Goal: Communication & Community: Answer question/provide support

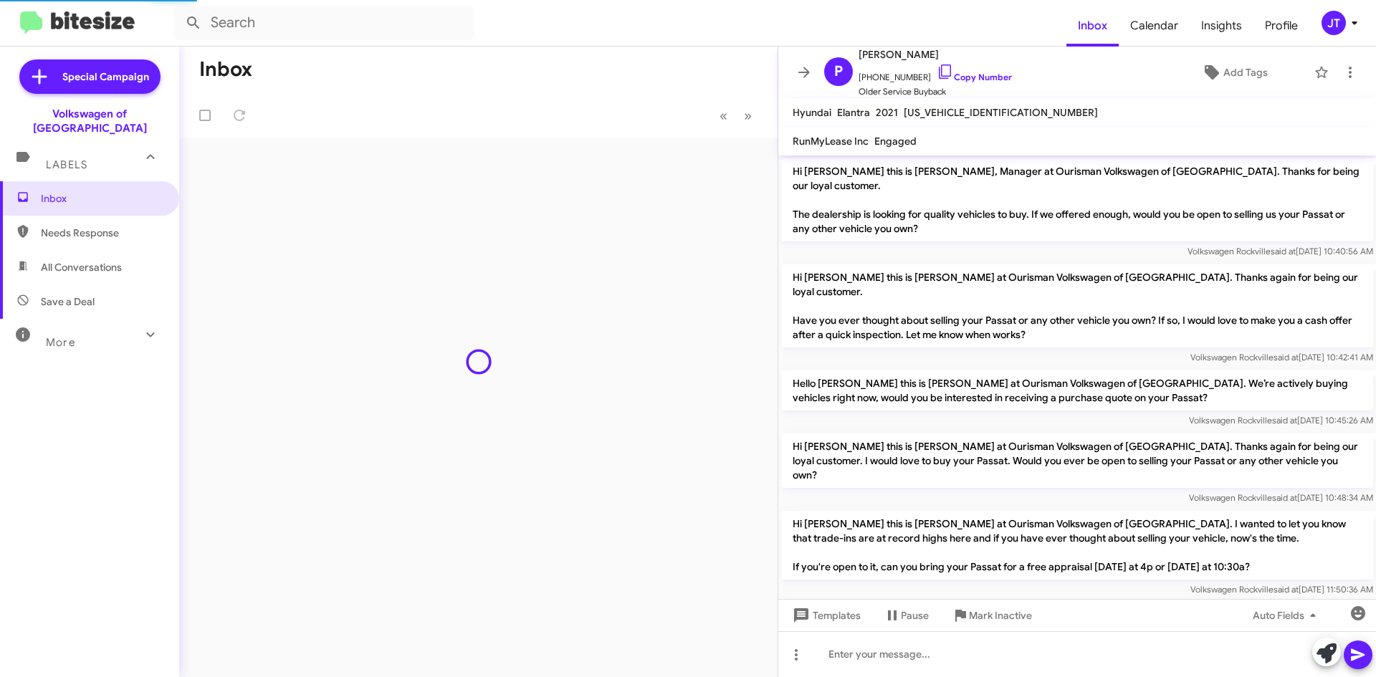
scroll to position [937, 0]
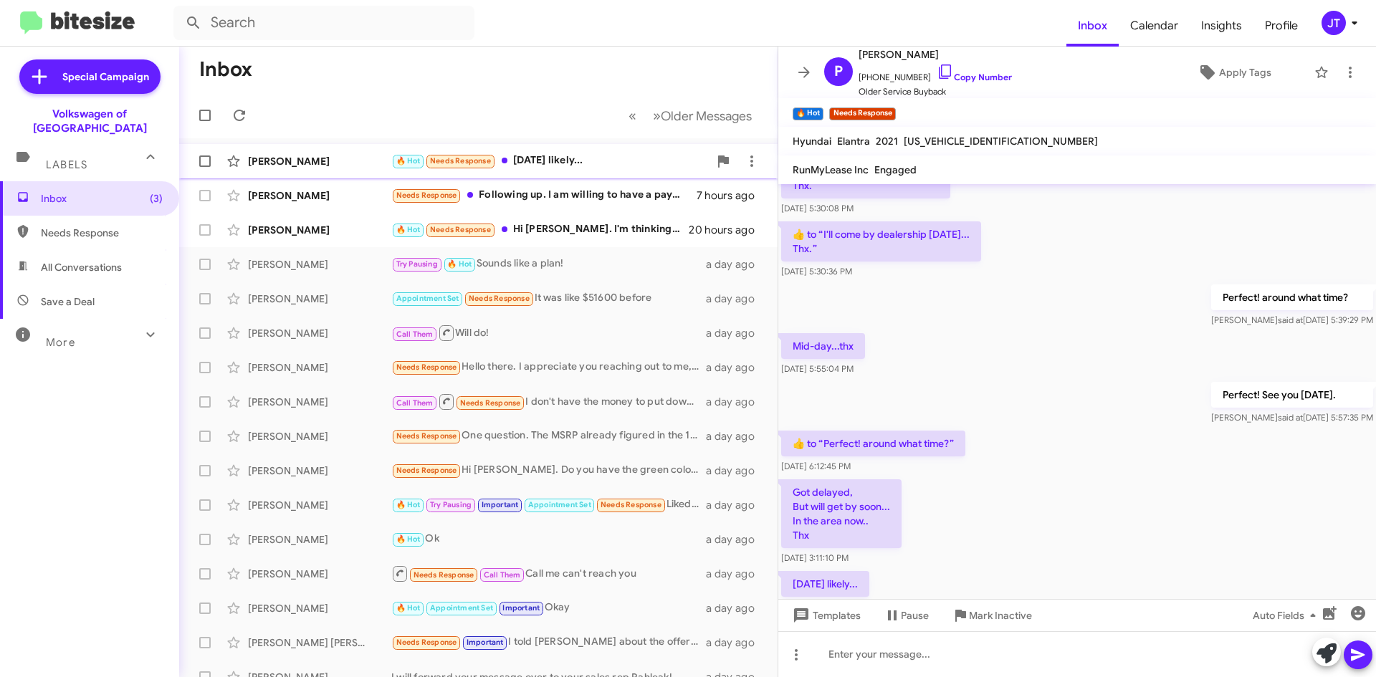
click at [596, 168] on div "🔥 Hot Needs Response [DATE] likely..." at bounding box center [549, 161] width 317 height 16
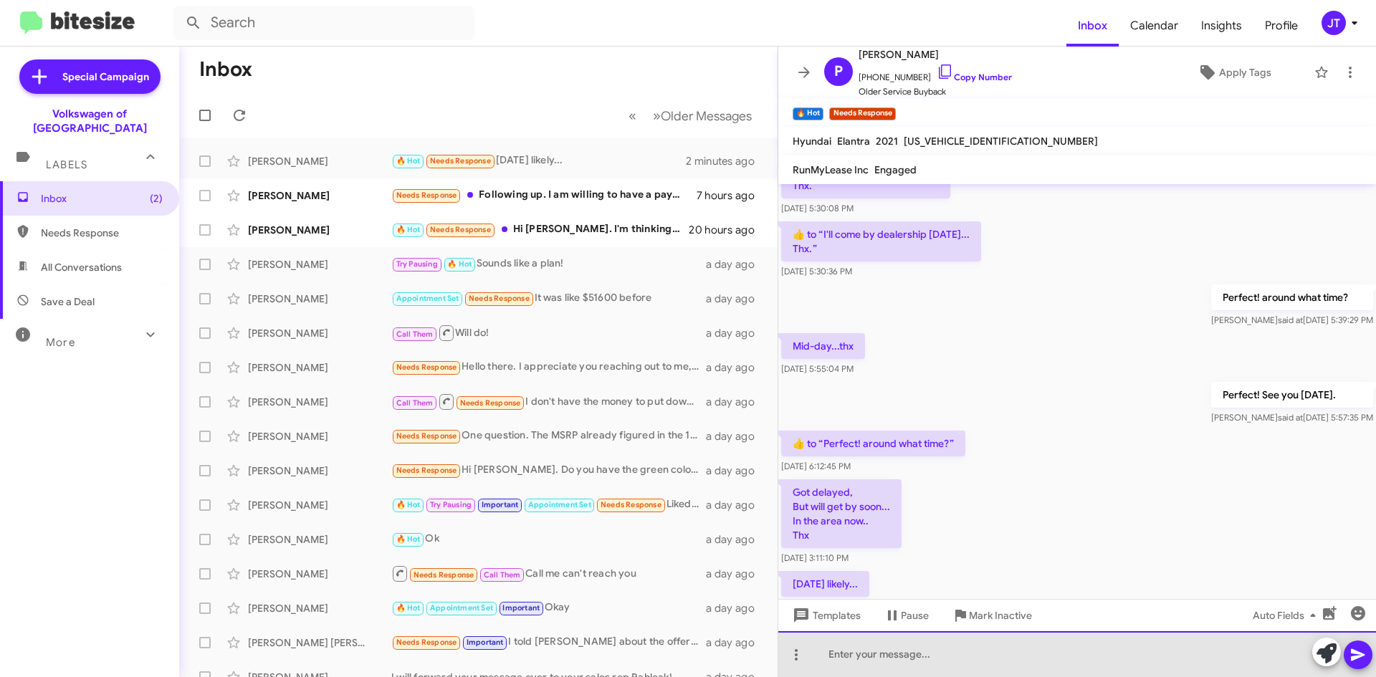
click at [904, 664] on div at bounding box center [1077, 654] width 598 height 46
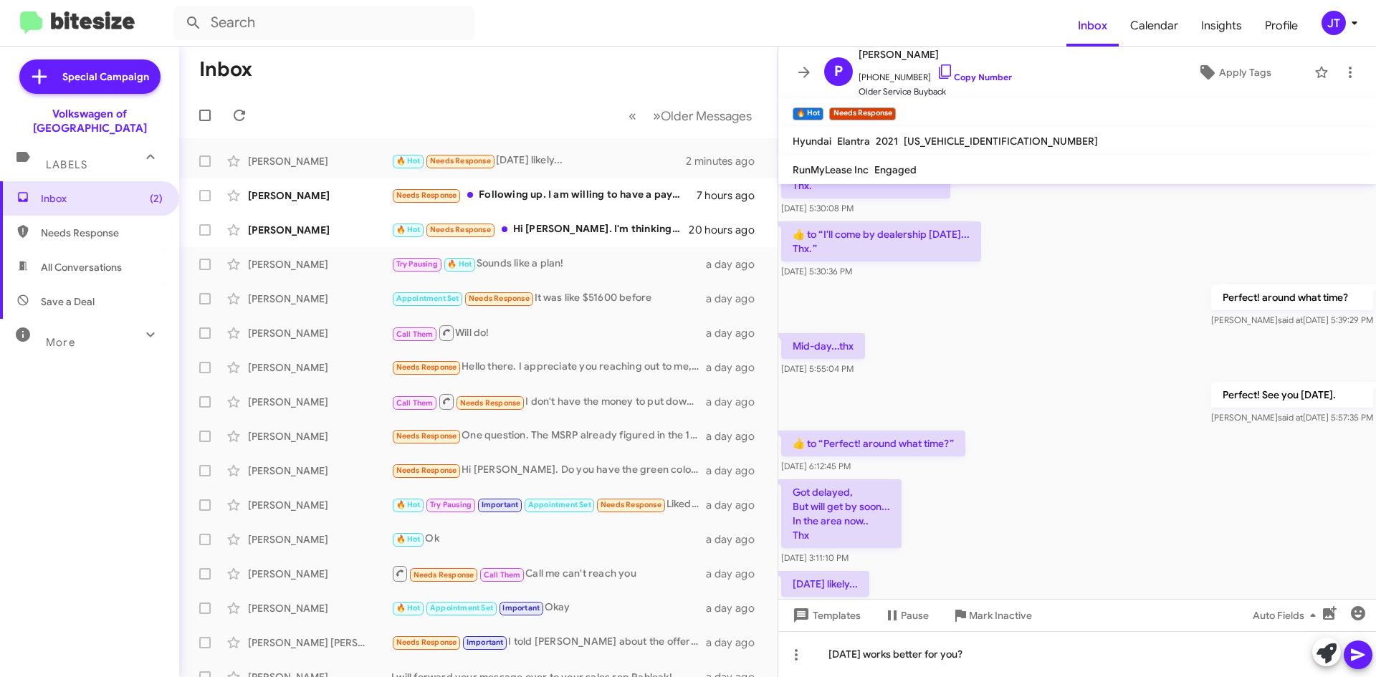
click at [1351, 650] on icon at bounding box center [1357, 655] width 14 height 12
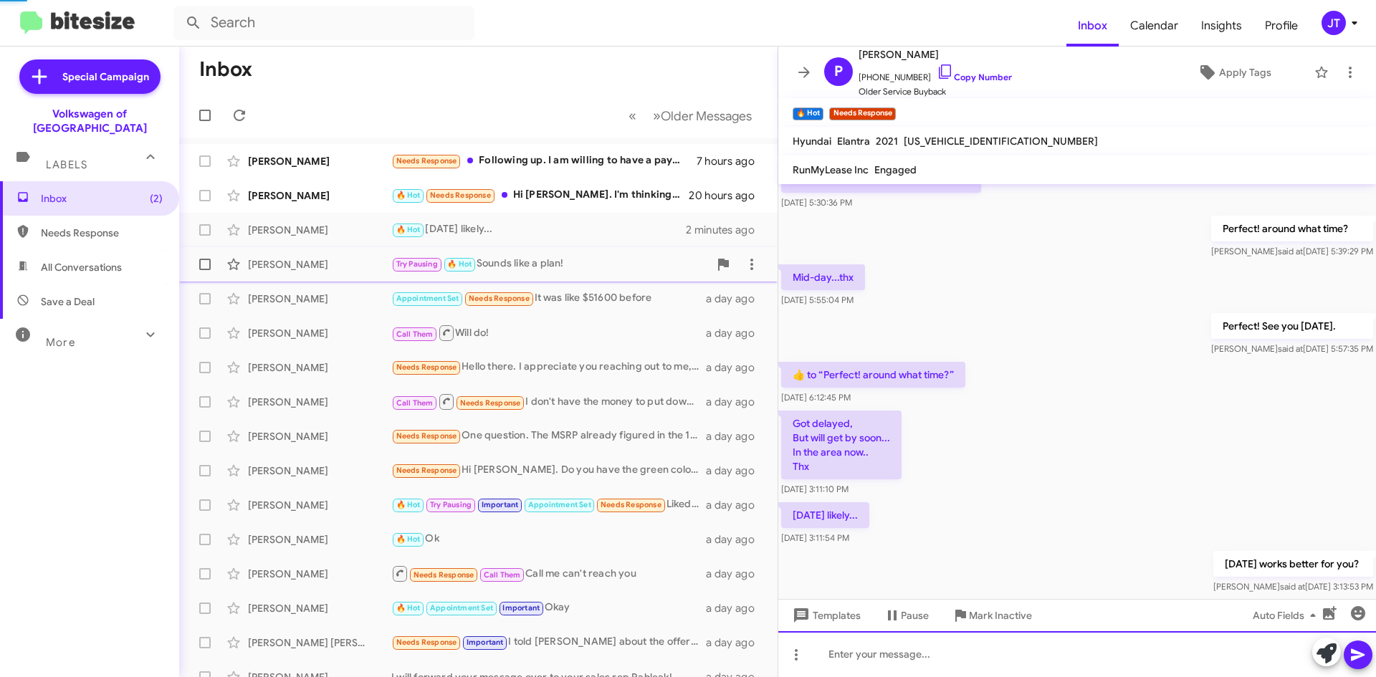
scroll to position [1018, 0]
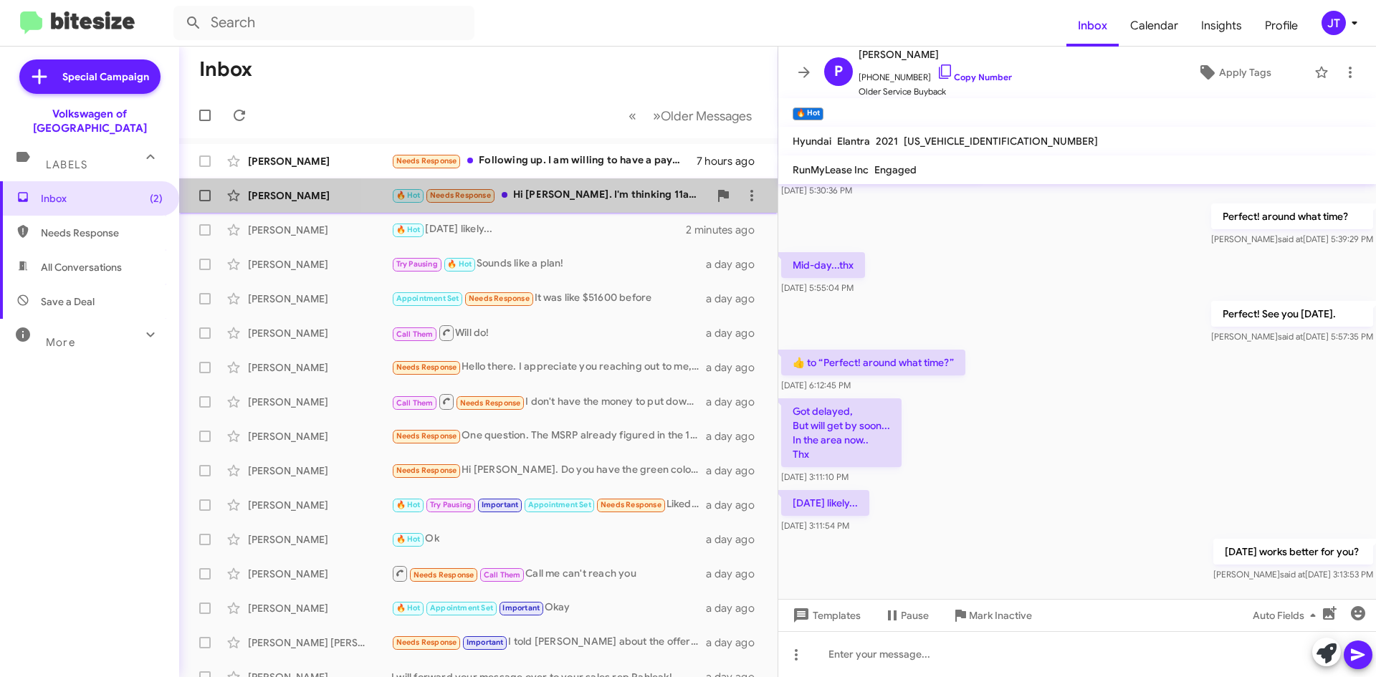
click at [582, 197] on div "🔥 Hot Needs Response Hi [PERSON_NAME]. I'm thinking 11am. Would a captain seat …" at bounding box center [549, 195] width 317 height 16
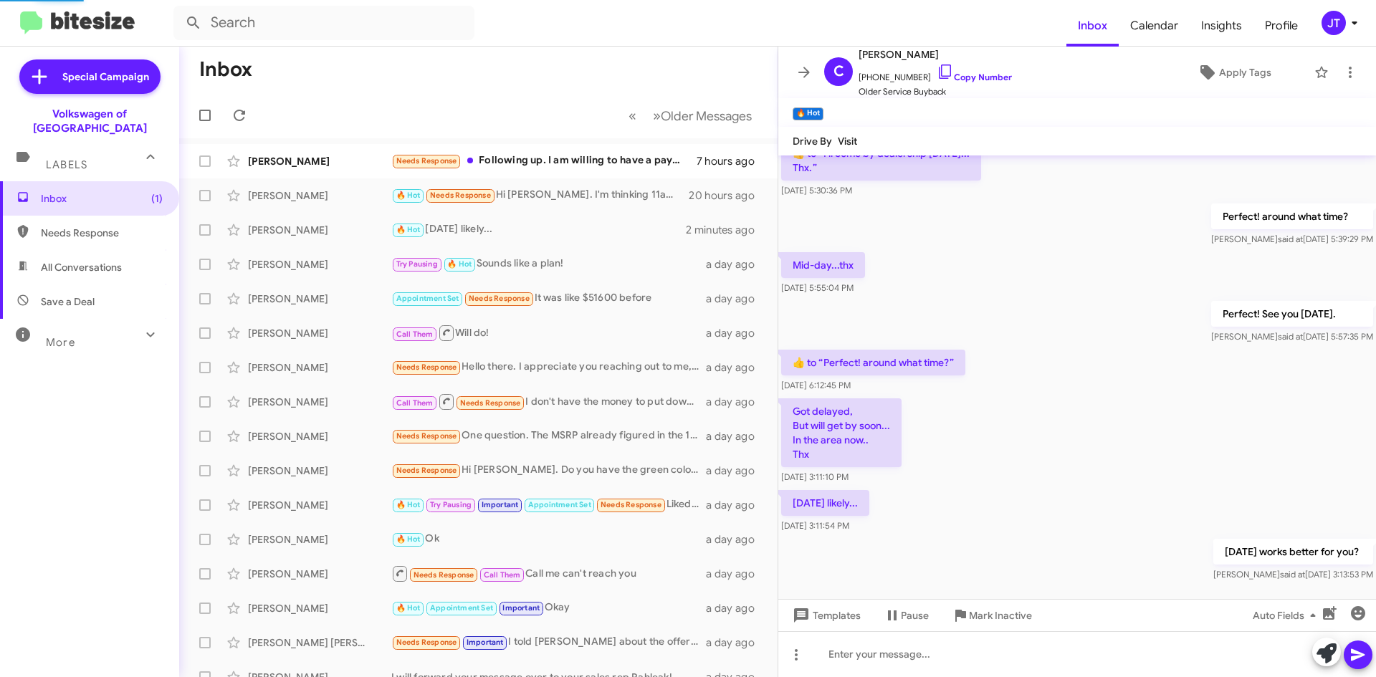
scroll to position [19, 0]
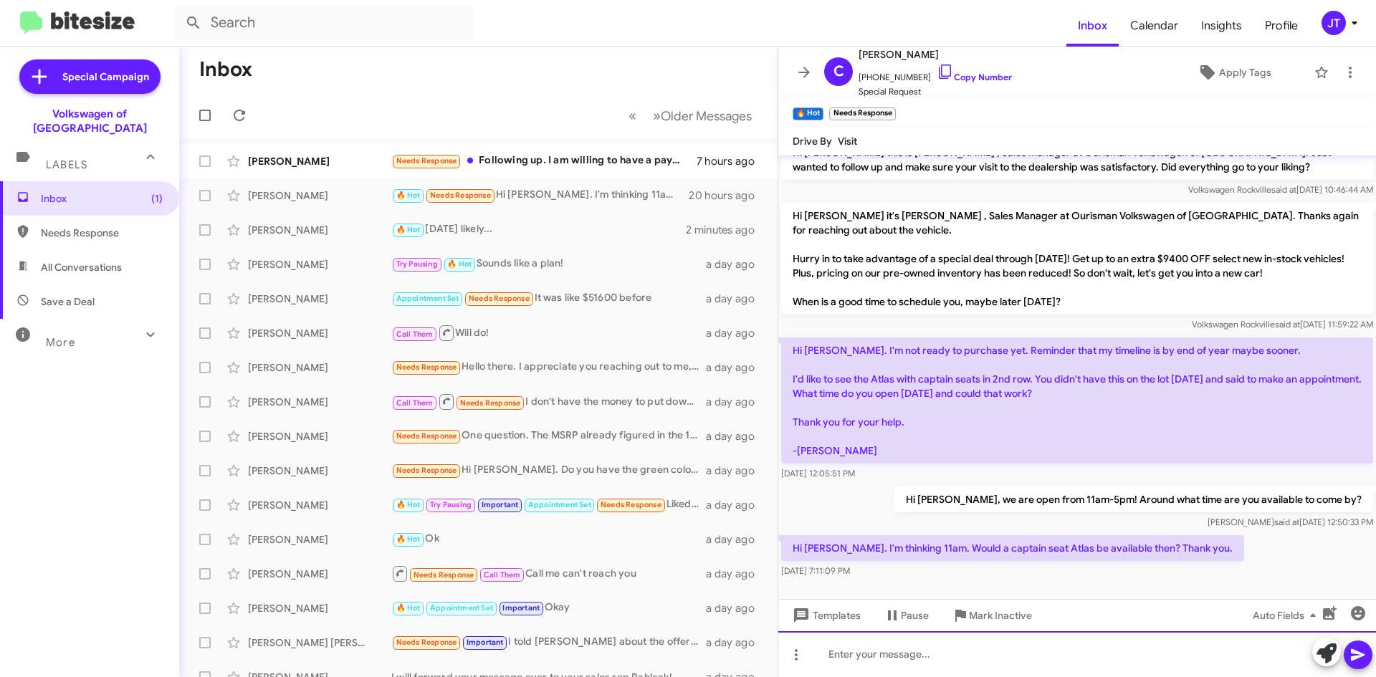
click at [964, 647] on div at bounding box center [1077, 654] width 598 height 46
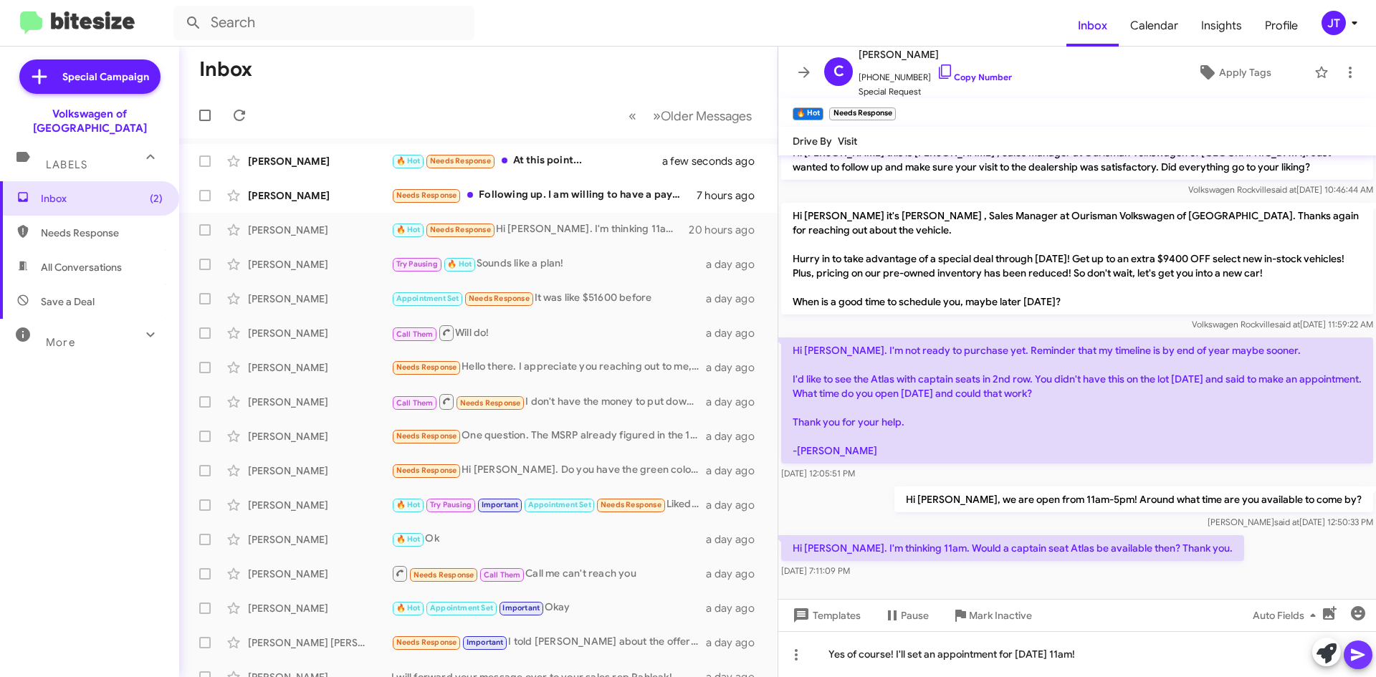
click at [1360, 660] on icon at bounding box center [1357, 654] width 17 height 17
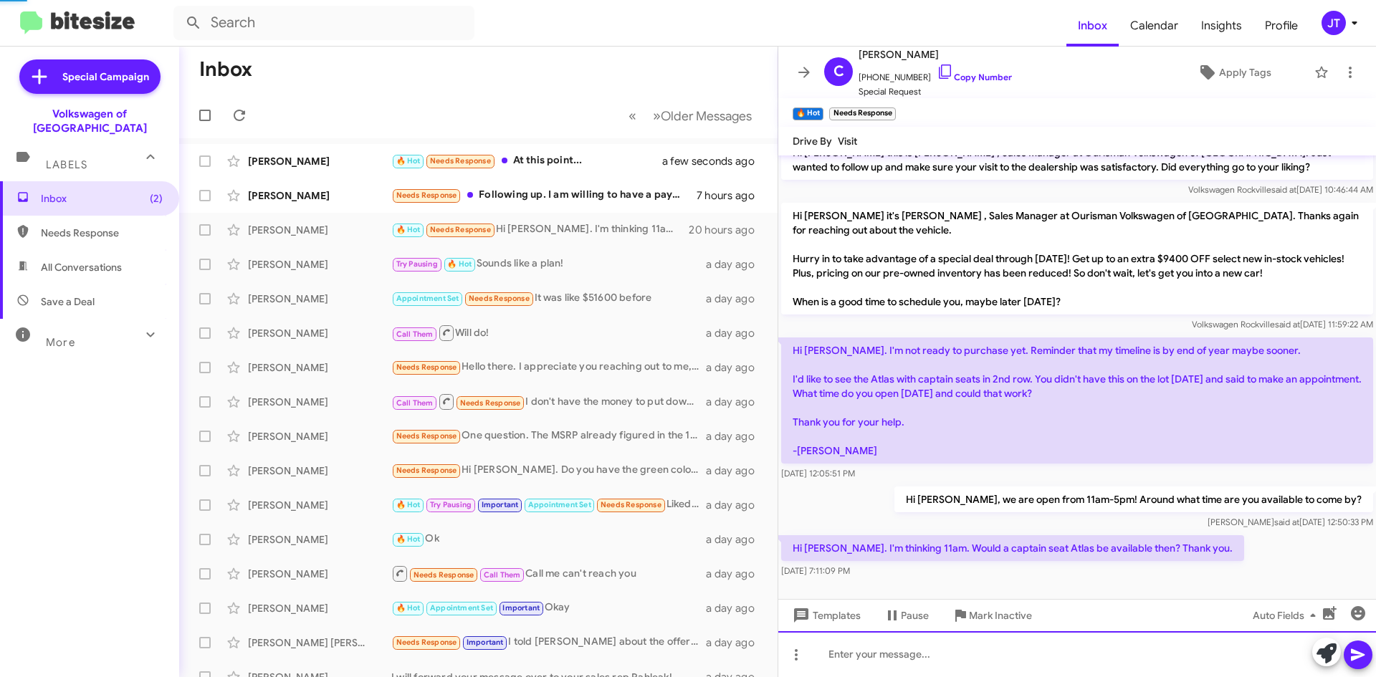
scroll to position [71, 0]
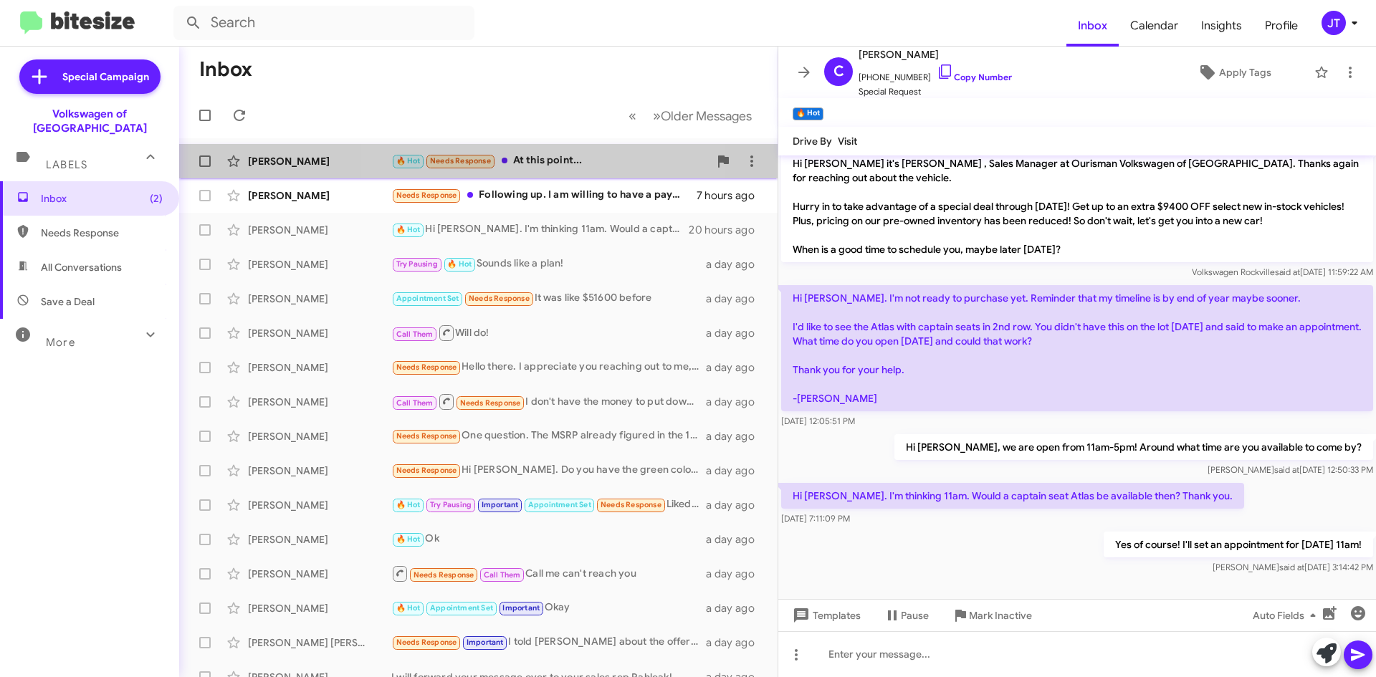
click at [534, 160] on div "🔥 Hot Needs Response At this point..." at bounding box center [549, 161] width 317 height 16
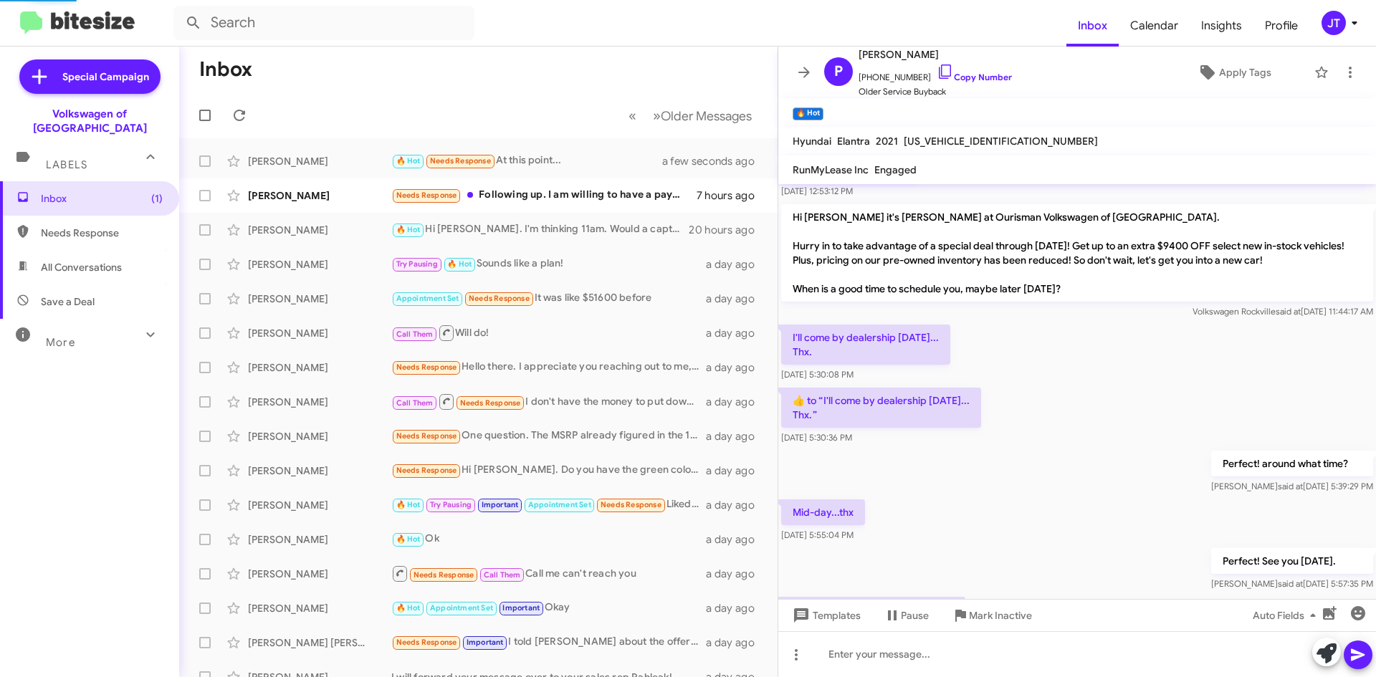
scroll to position [448, 0]
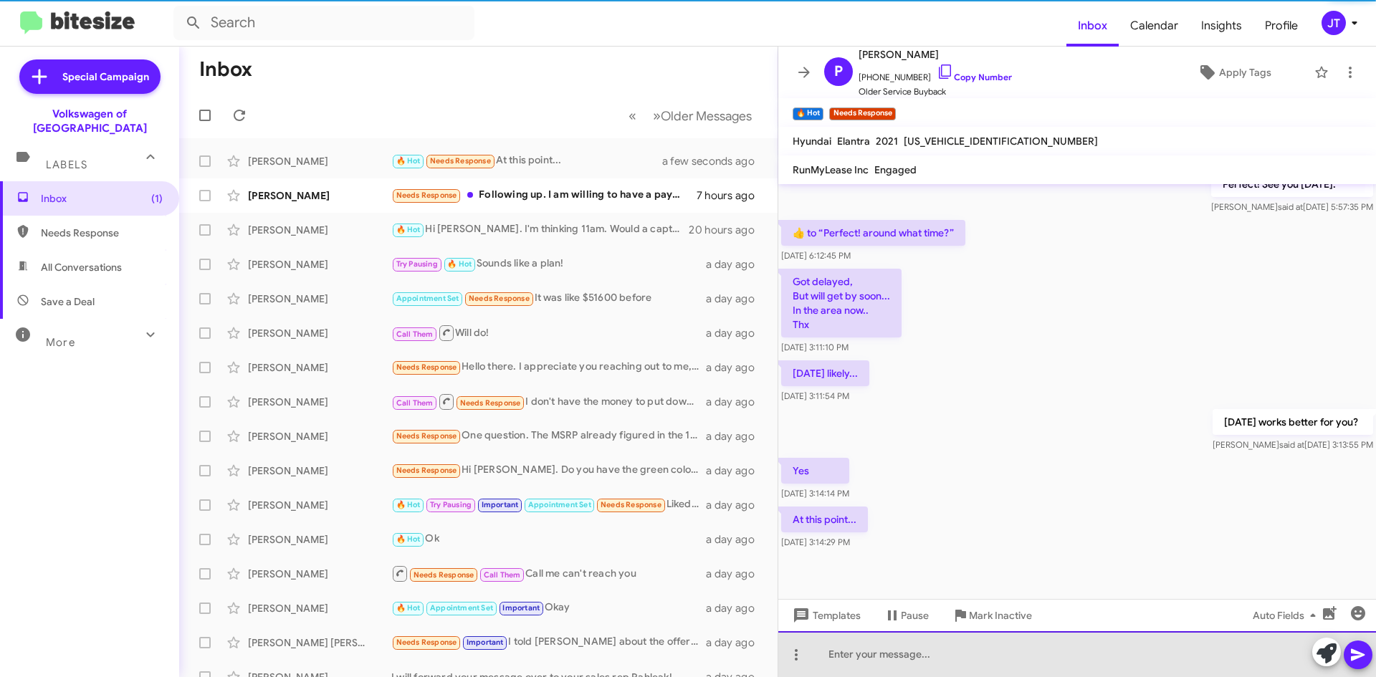
click at [873, 664] on div at bounding box center [1077, 654] width 598 height 46
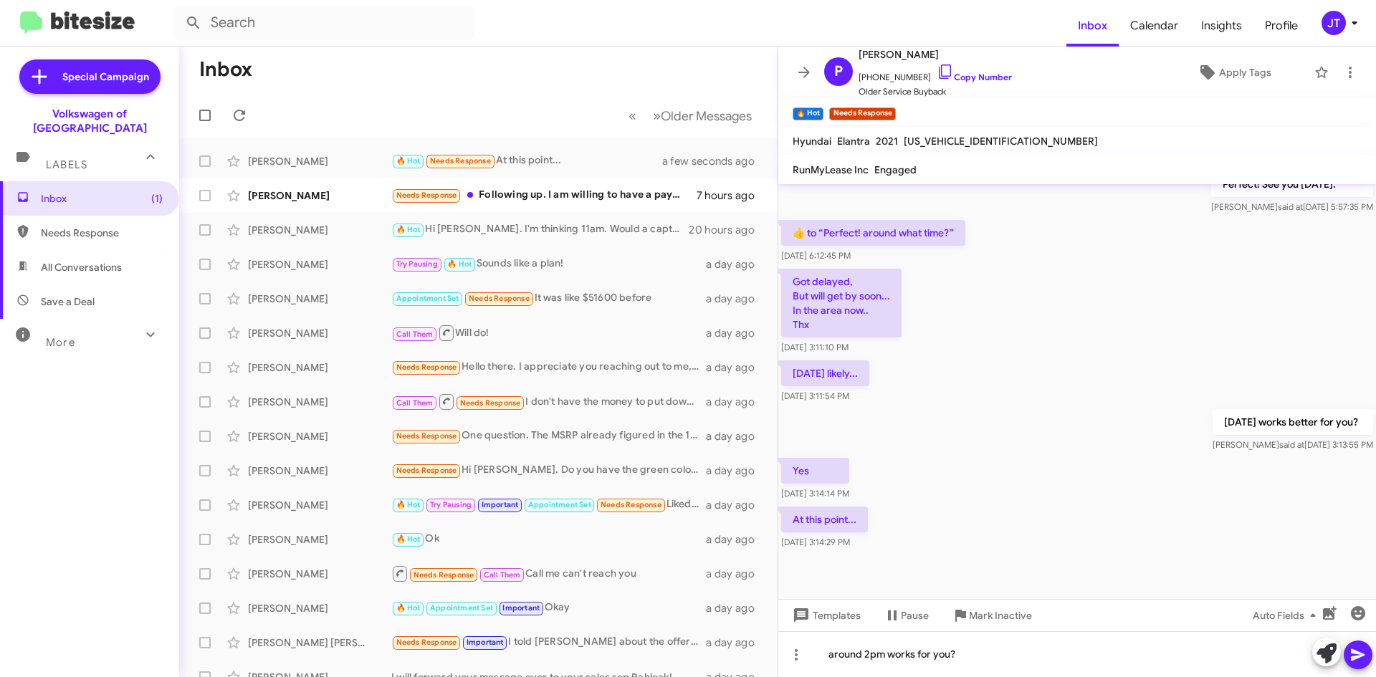
click at [1361, 655] on icon at bounding box center [1357, 655] width 14 height 12
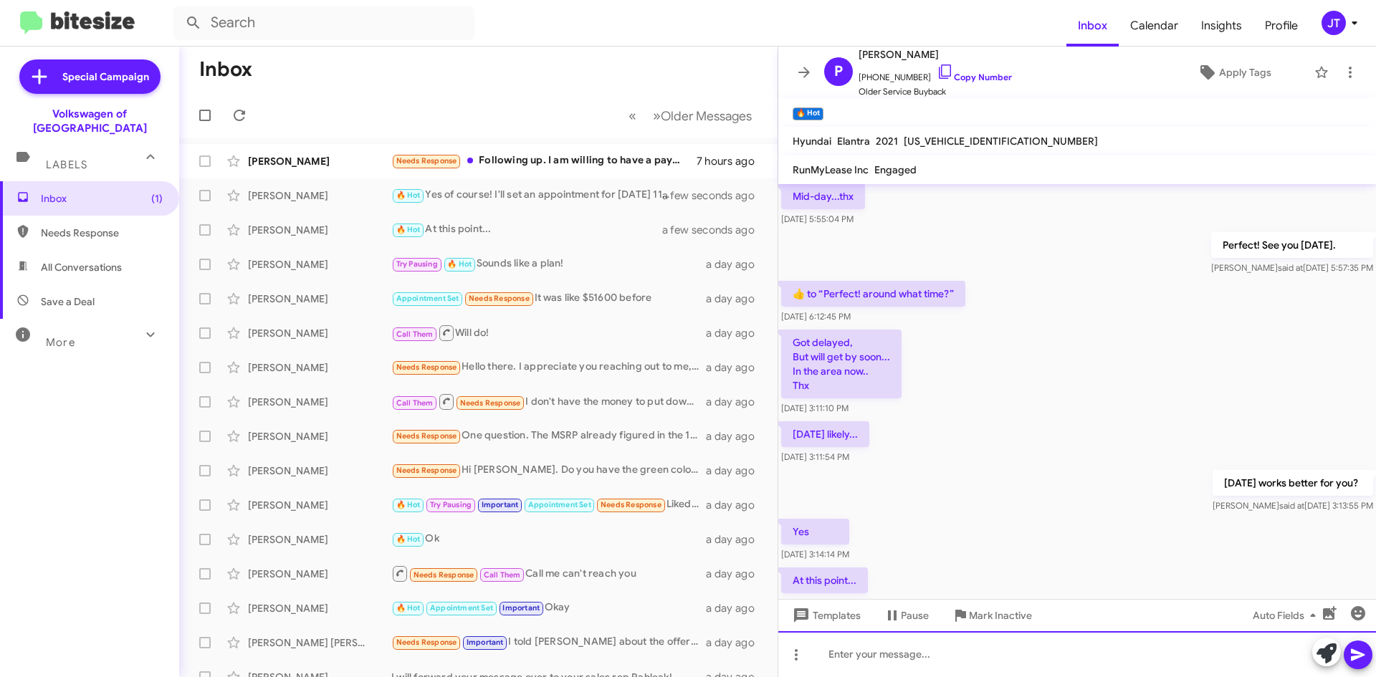
scroll to position [1242, 0]
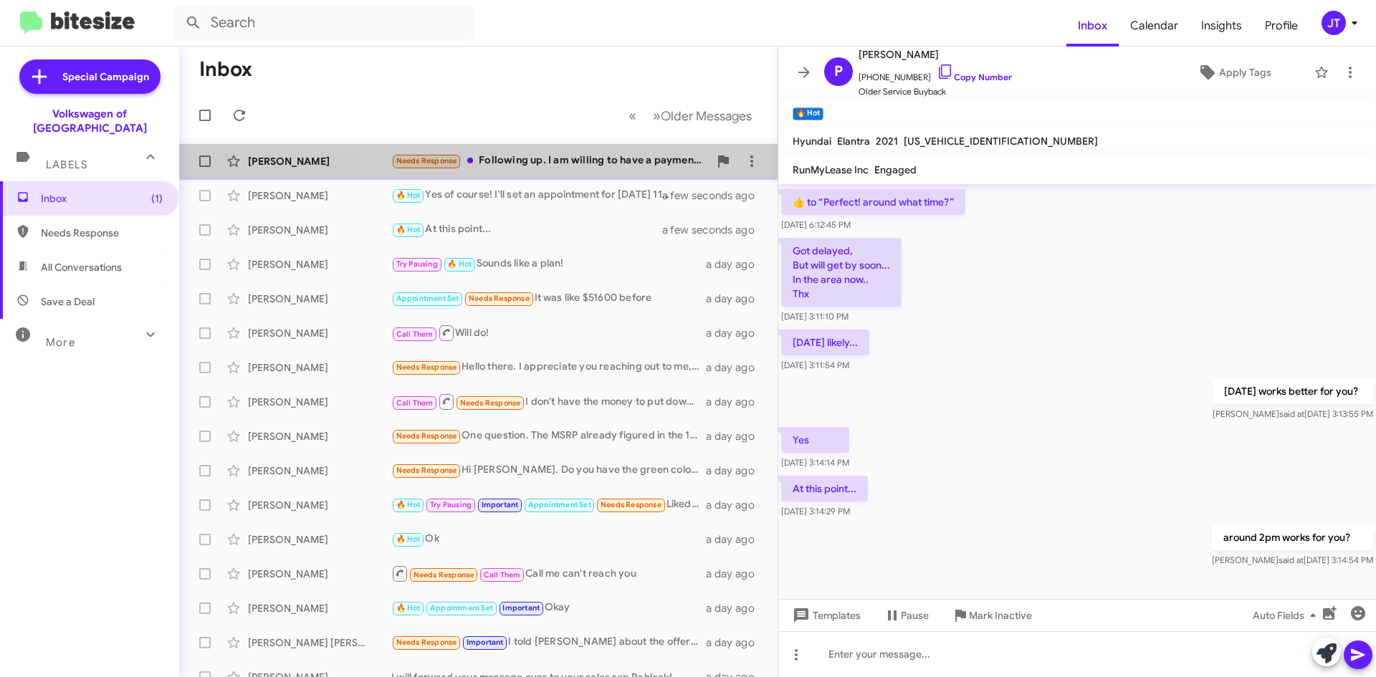
click at [595, 169] on div "[PERSON_NAME] Needs Response Following up. I am willing to have a payment if $8…" at bounding box center [478, 161] width 575 height 29
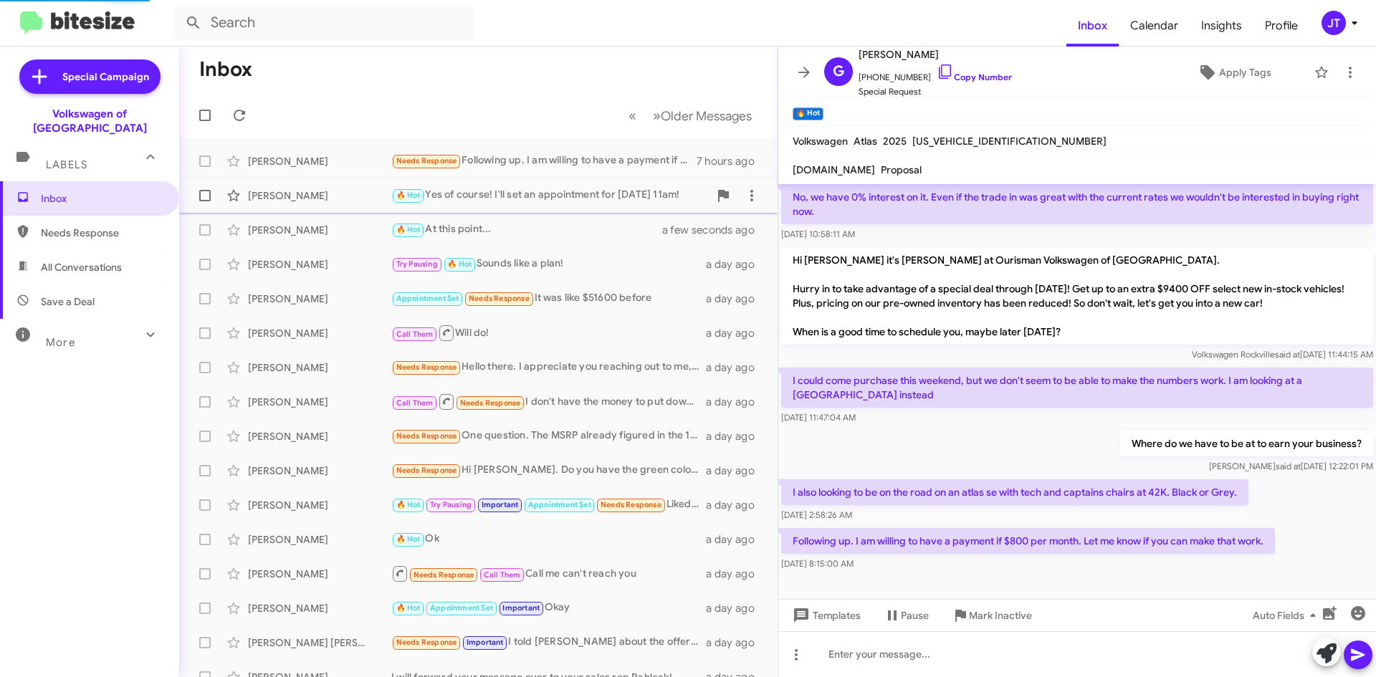
scroll to position [109, 0]
click at [967, 79] on link "Copy Number" at bounding box center [973, 77] width 75 height 11
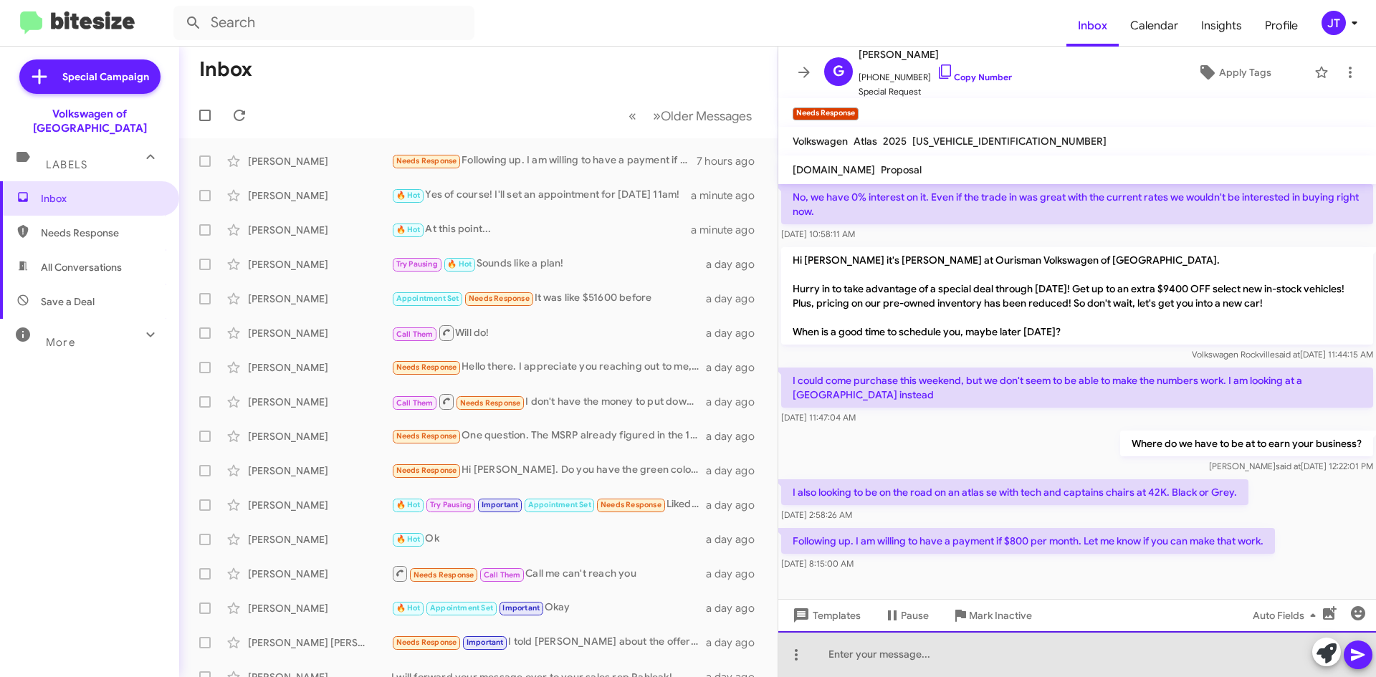
click at [870, 652] on div at bounding box center [1077, 654] width 598 height 46
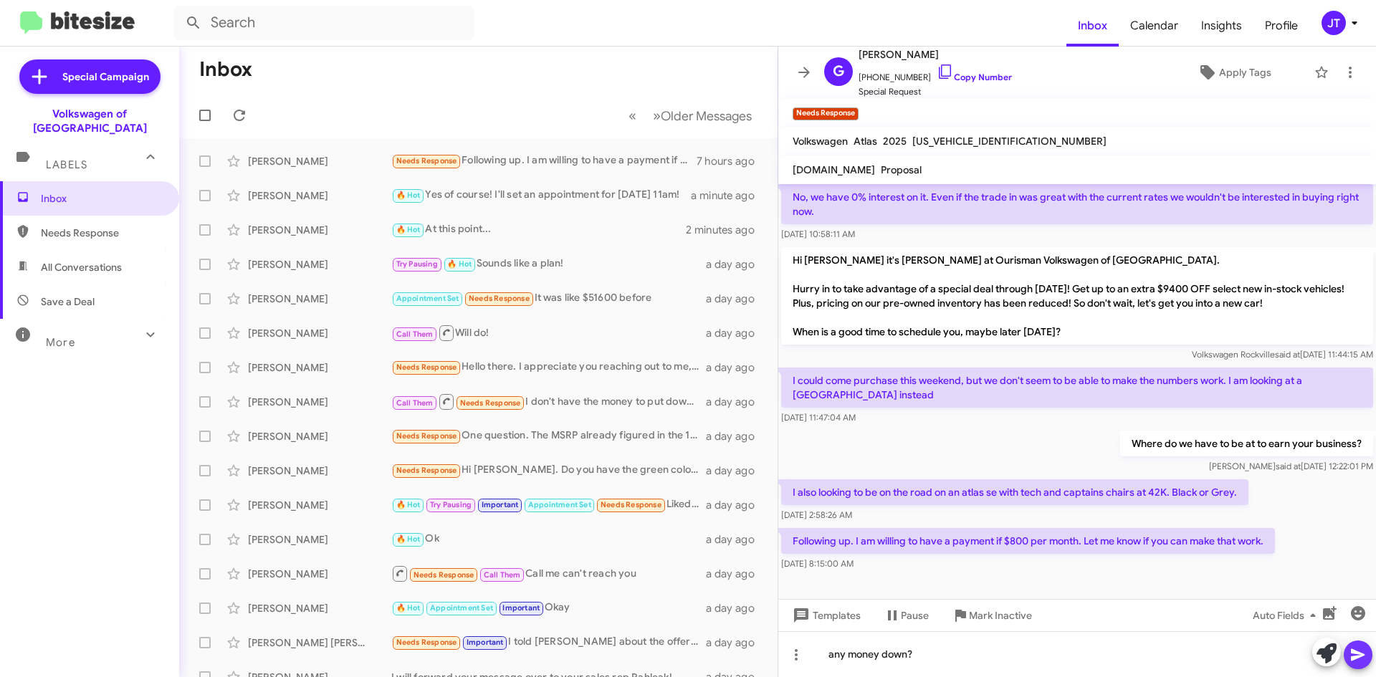
click at [1353, 645] on span at bounding box center [1357, 655] width 17 height 29
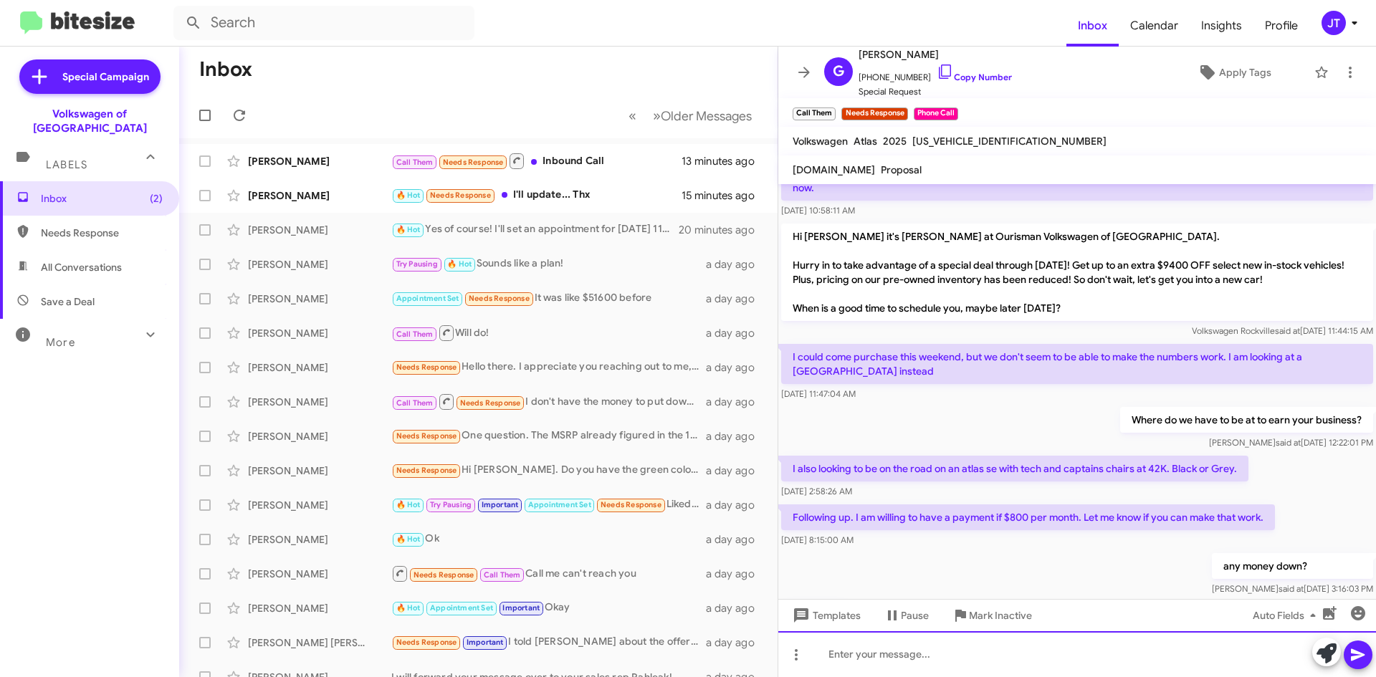
scroll to position [244, 0]
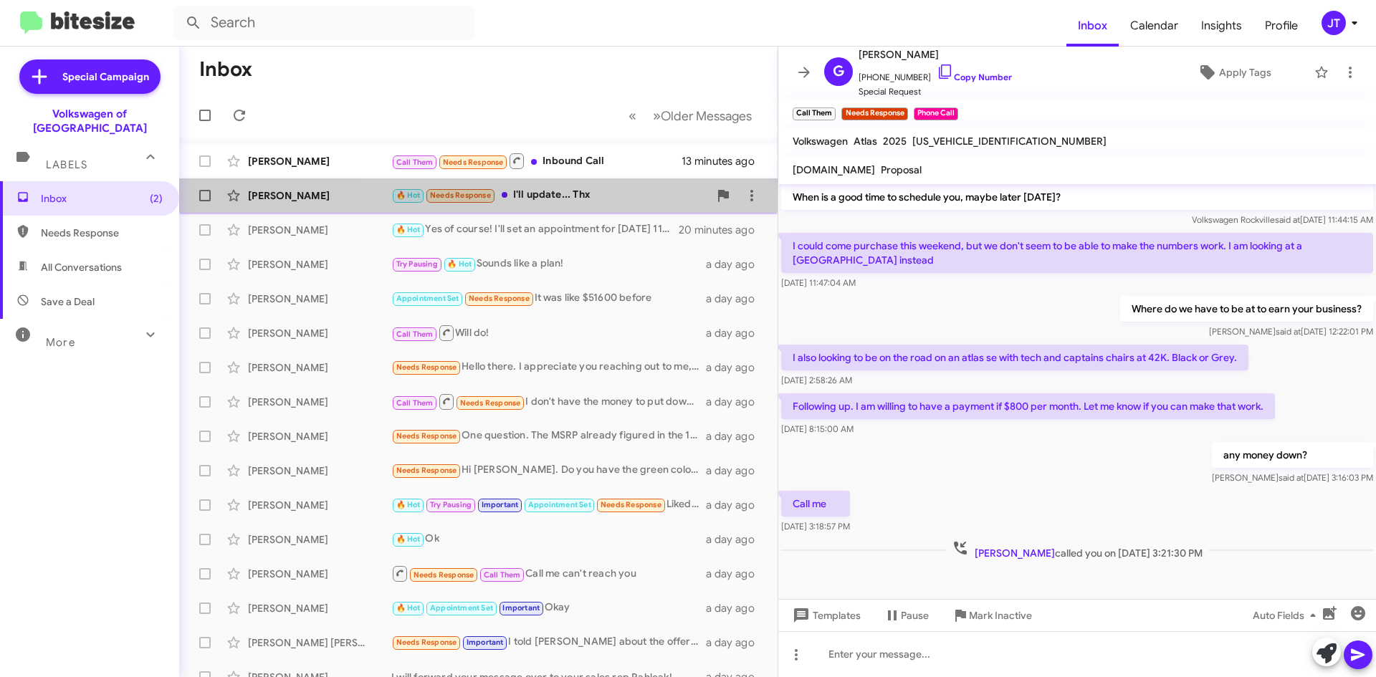
click at [564, 198] on div "🔥 Hot Needs Response I'll update... Thx" at bounding box center [549, 195] width 317 height 16
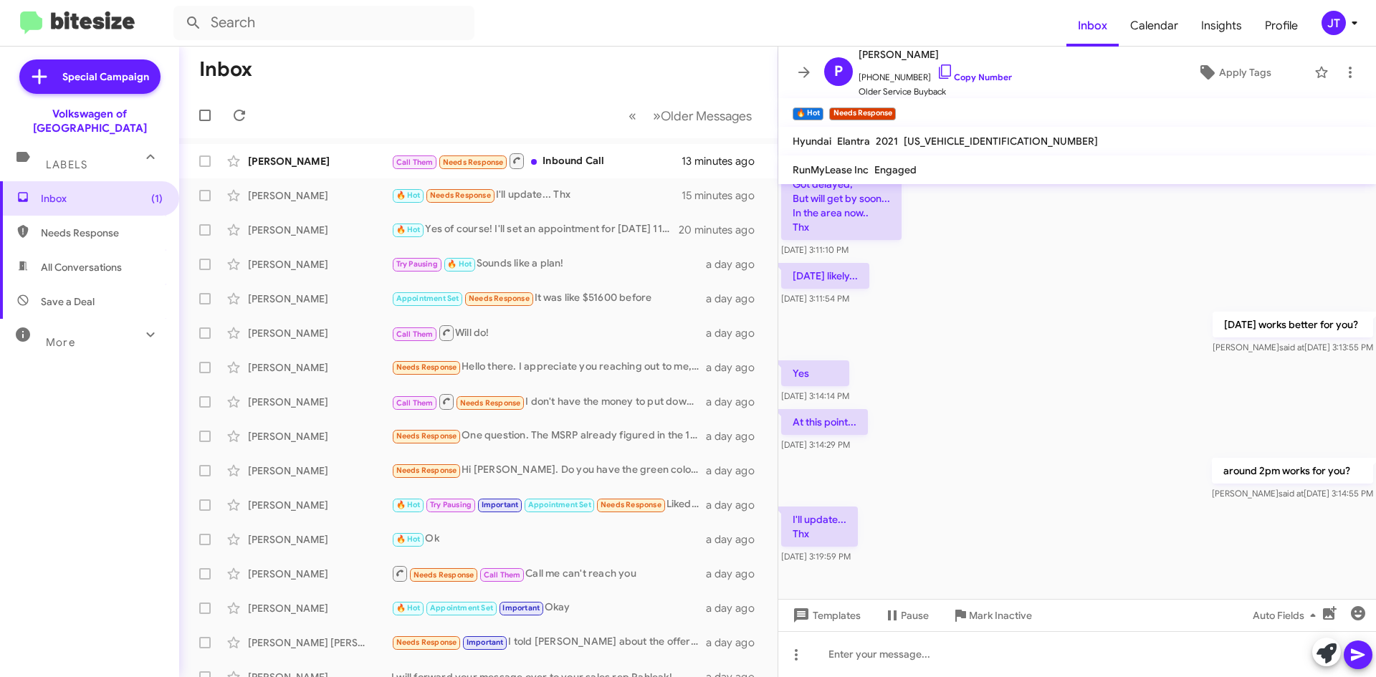
scroll to position [918, 0]
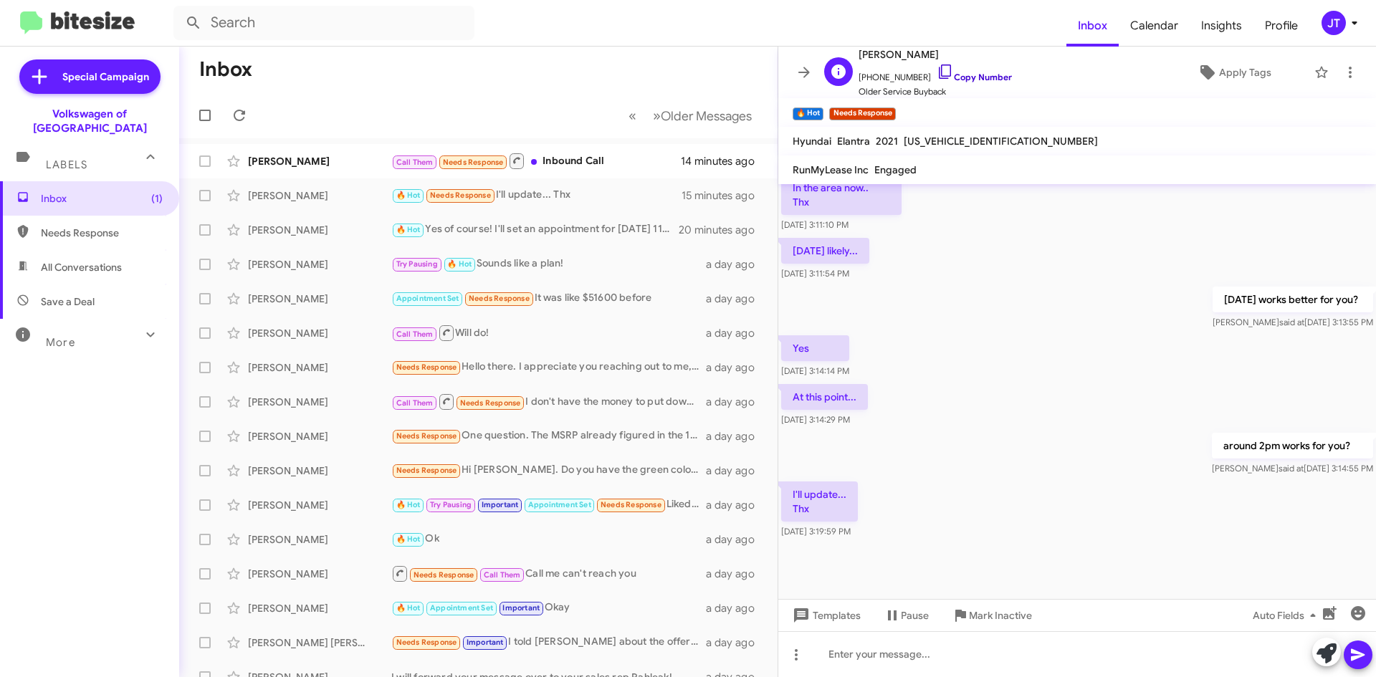
click at [958, 81] on link "Copy Number" at bounding box center [973, 77] width 75 height 11
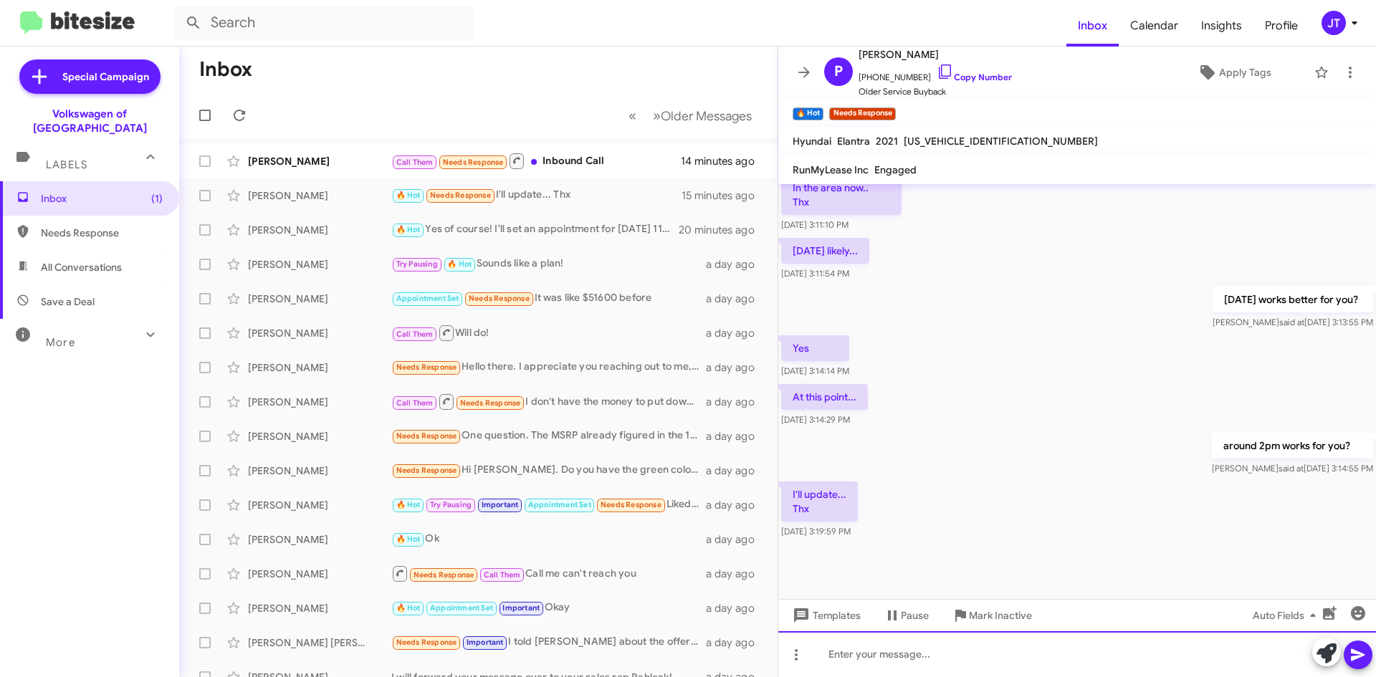
click at [893, 650] on div at bounding box center [1077, 654] width 598 height 46
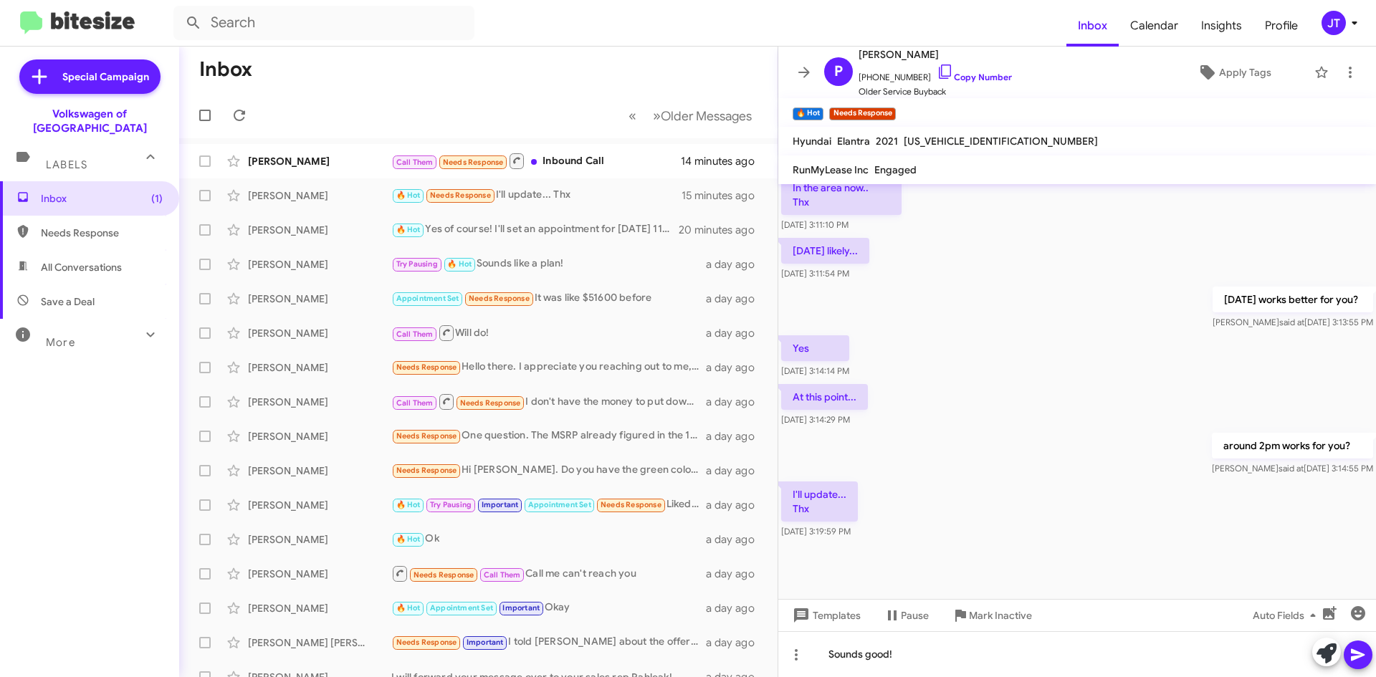
click at [1363, 657] on icon at bounding box center [1357, 654] width 17 height 17
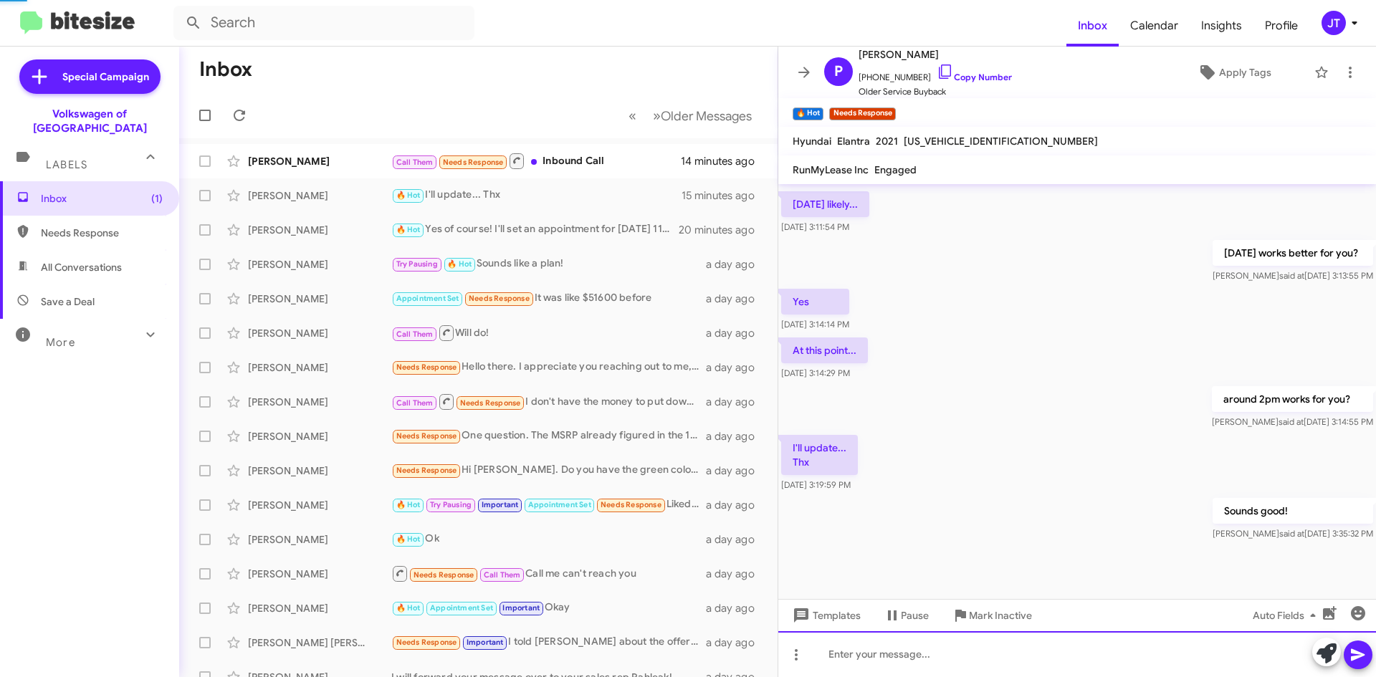
scroll to position [0, 0]
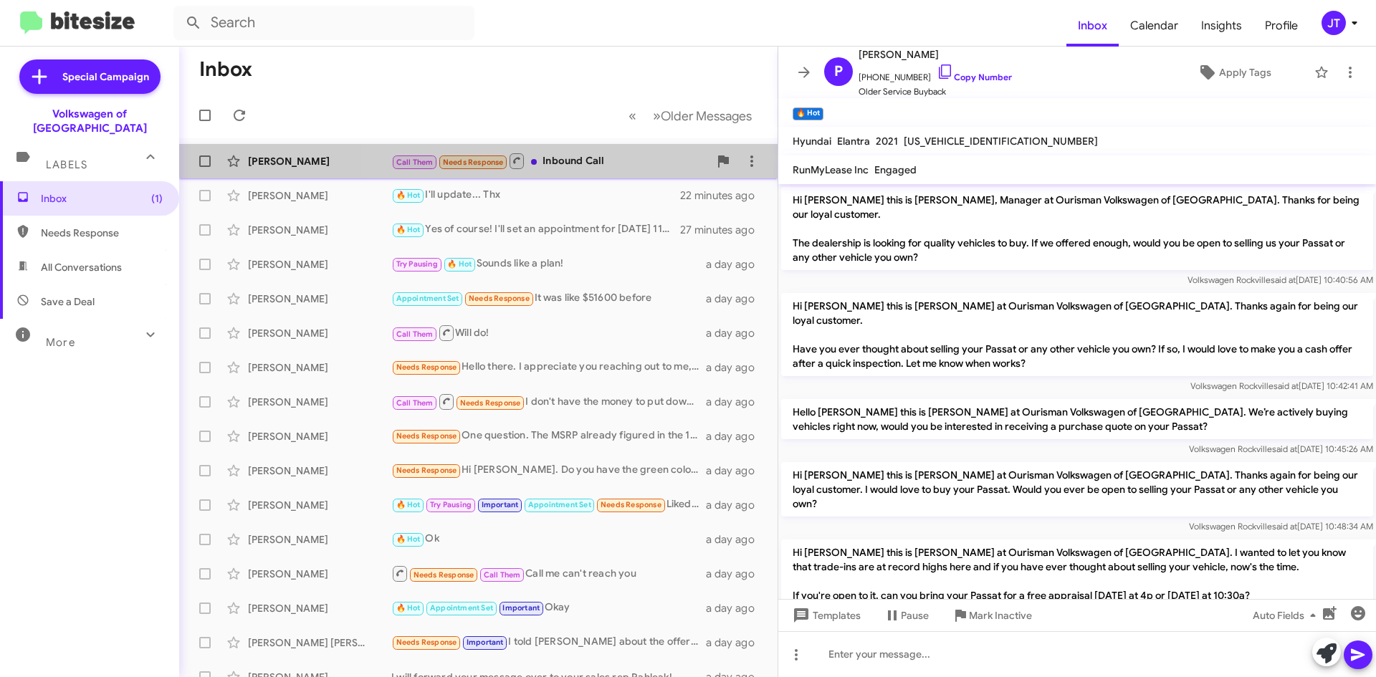
click at [588, 167] on div "Call Them Needs Response Inbound Call" at bounding box center [549, 161] width 317 height 18
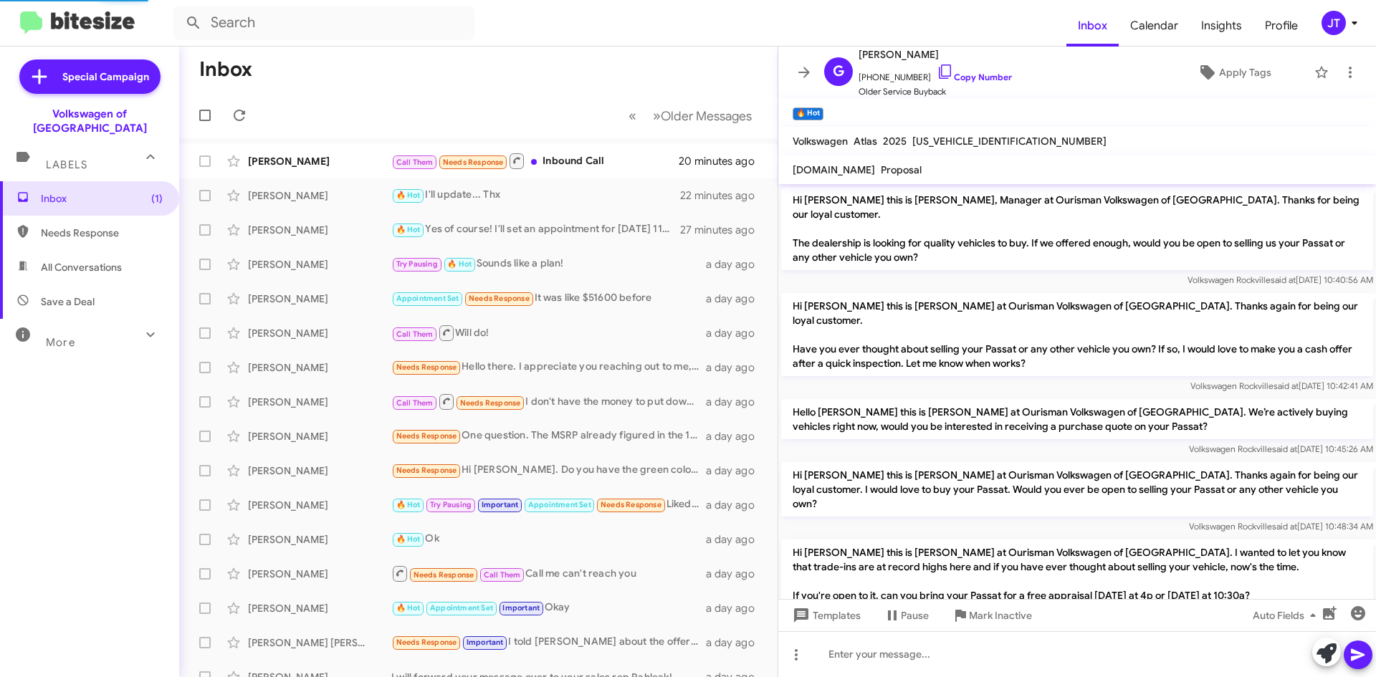
scroll to position [244, 0]
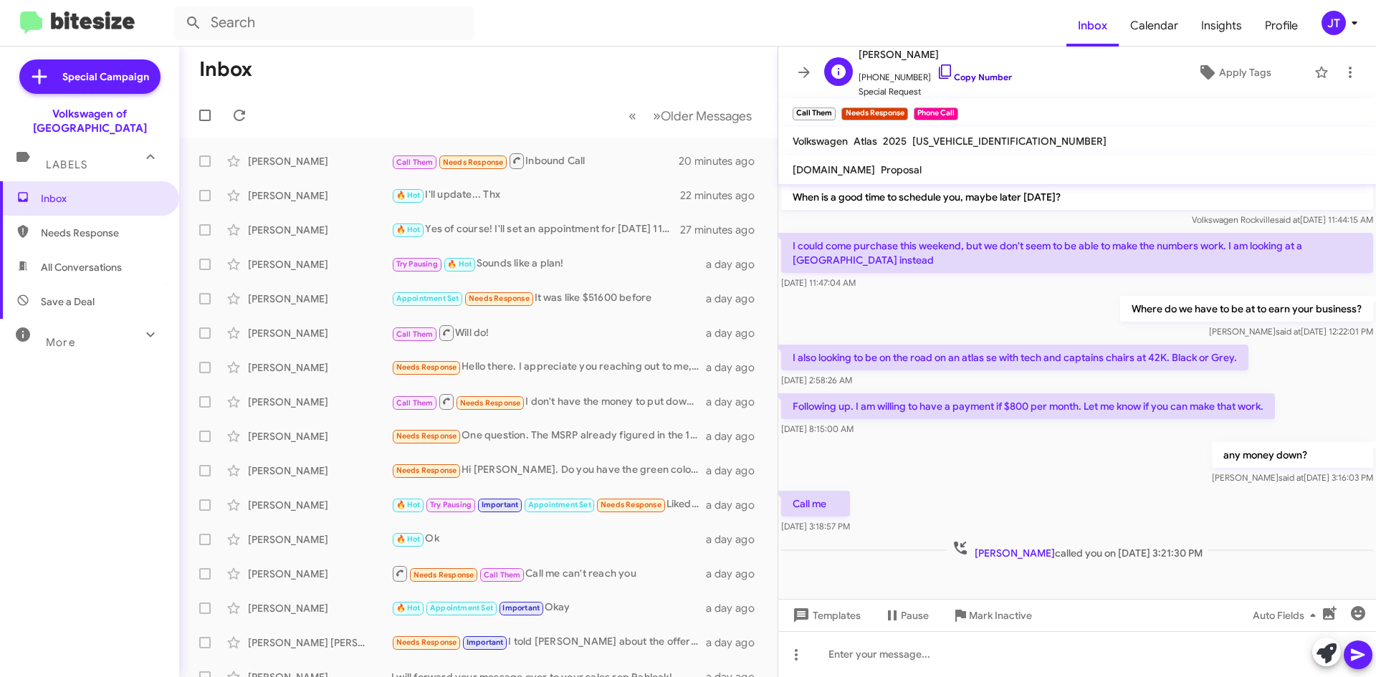
click at [972, 75] on link "Copy Number" at bounding box center [973, 77] width 75 height 11
drag, startPoint x: 855, startPoint y: 403, endPoint x: 1275, endPoint y: 408, distance: 419.9
click at [1275, 408] on p "Following up. I am willing to have a payment if $800 per month. Let me know if …" at bounding box center [1028, 406] width 494 height 26
copy p "I am willing to have a payment if $800 per month. Let me know if you can make t…"
